Goal: Book appointment/travel/reservation

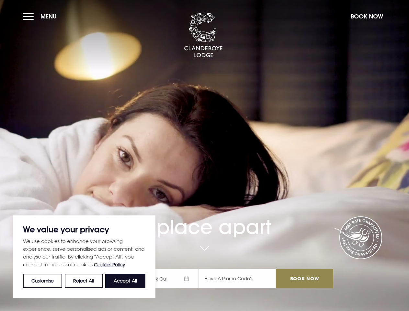
click at [204, 155] on div "A place apart Check In Check Out Mon Tue Wed Thur Fri Sat Sun Mon Tue Wed Thur …" at bounding box center [204, 217] width 265 height 153
click at [43, 281] on button "Customise" at bounding box center [42, 280] width 39 height 14
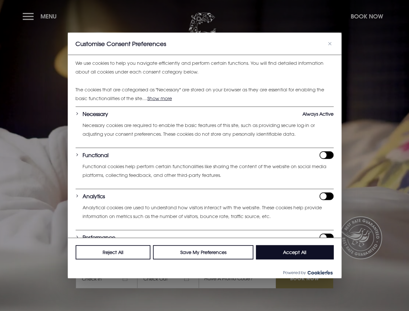
click at [125, 266] on div "Reject All Save My Preferences Accept All" at bounding box center [204, 252] width 273 height 29
click at [41, 16] on div at bounding box center [204, 155] width 409 height 311
click at [366, 16] on div at bounding box center [204, 155] width 409 height 311
click at [171, 278] on div at bounding box center [204, 155] width 409 height 311
